Goal: Information Seeking & Learning: Learn about a topic

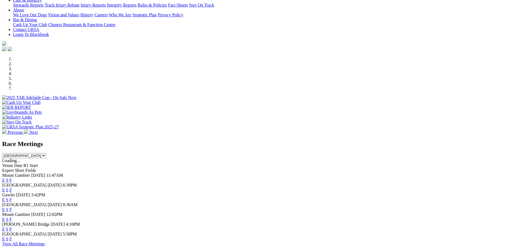
scroll to position [116, 0]
click at [12, 187] on link "F" at bounding box center [11, 189] width 2 height 5
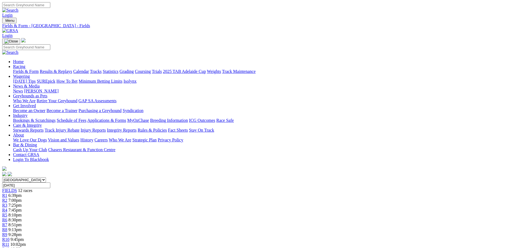
click at [7, 193] on link "R1" at bounding box center [4, 195] width 5 height 5
click at [7, 198] on span "R2" at bounding box center [4, 200] width 5 height 5
click at [7, 208] on link "R4" at bounding box center [4, 210] width 5 height 5
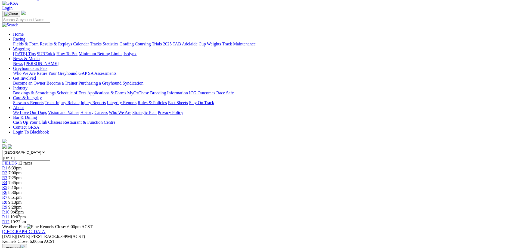
scroll to position [27, 0]
click at [7, 185] on span "R5" at bounding box center [4, 187] width 5 height 5
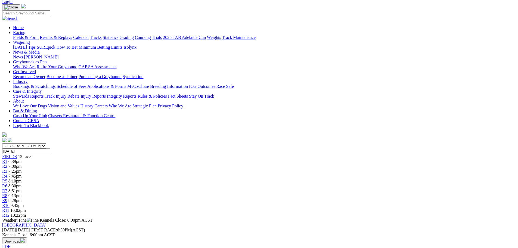
click at [259, 184] on div "R6 8:30pm" at bounding box center [259, 186] width 514 height 5
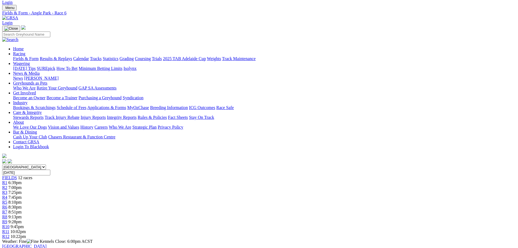
scroll to position [14, 0]
click at [210, 194] on div "R4 7:45pm" at bounding box center [259, 196] width 514 height 5
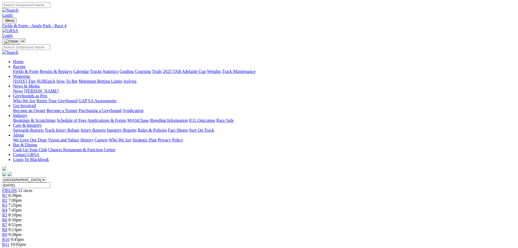
click at [265, 218] on div "R6 8:30pm" at bounding box center [259, 220] width 514 height 5
click at [7, 222] on span "R7" at bounding box center [4, 224] width 5 height 5
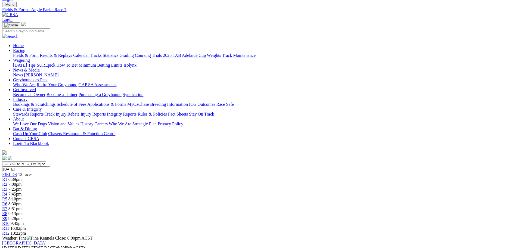
scroll to position [20, 0]
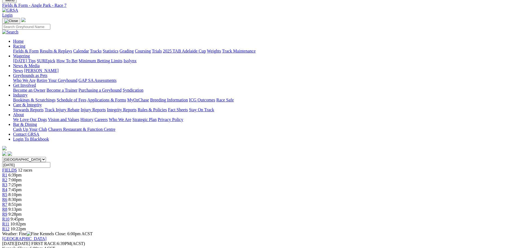
click at [22, 207] on span "9:13pm" at bounding box center [14, 209] width 13 height 5
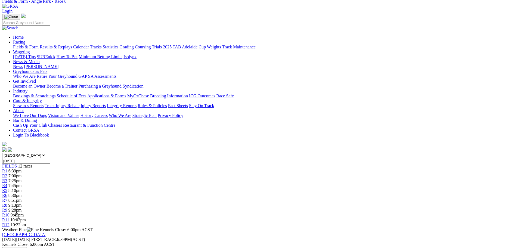
scroll to position [27, 0]
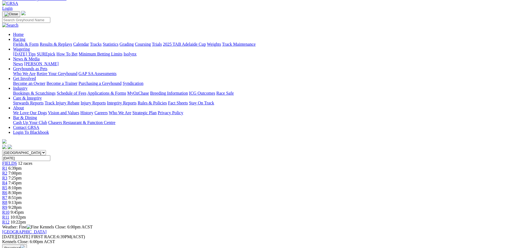
click at [334, 205] on div "R9 9:28pm" at bounding box center [259, 207] width 514 height 5
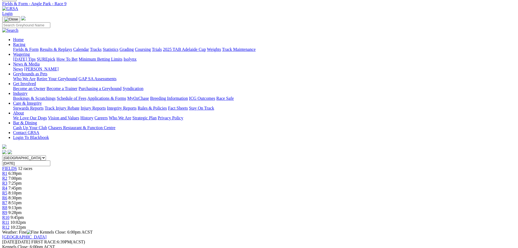
scroll to position [20, 0]
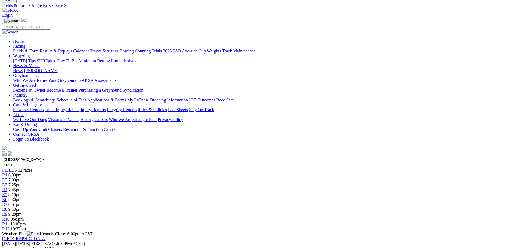
click at [365, 217] on div "R10 9:45pm" at bounding box center [259, 219] width 514 height 5
click at [9, 222] on link "R11" at bounding box center [5, 224] width 7 height 5
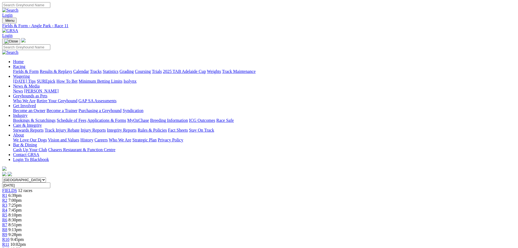
click at [423, 247] on div "R12 10:22pm" at bounding box center [259, 249] width 514 height 5
click at [22, 193] on span "6:39pm" at bounding box center [14, 195] width 13 height 5
click at [17, 188] on span "FIELDS" at bounding box center [9, 190] width 15 height 5
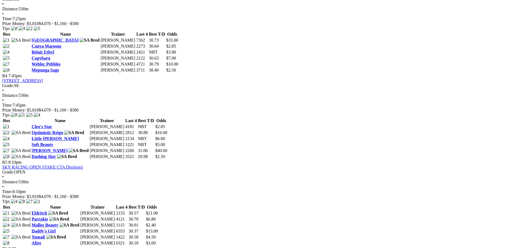
scroll to position [476, 0]
